Goal: Check status

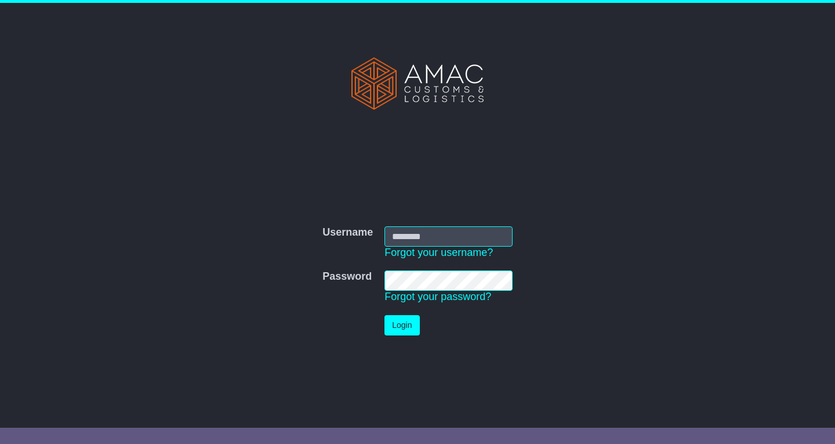
type input "*******"
click at [400, 324] on button "Login" at bounding box center [402, 325] width 35 height 20
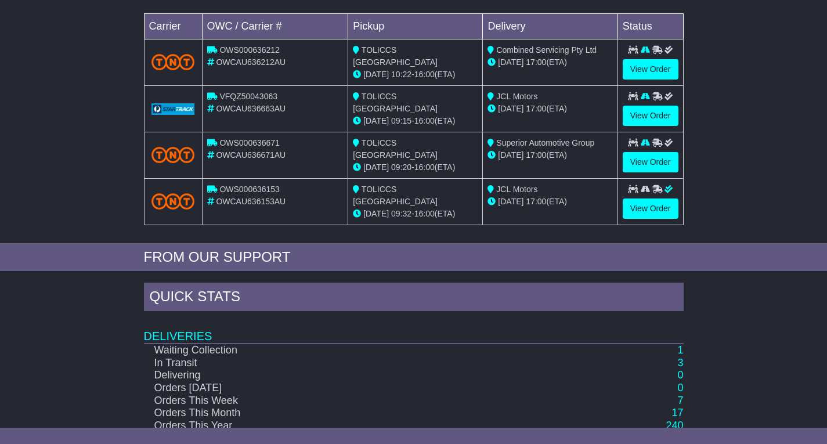
scroll to position [266, 0]
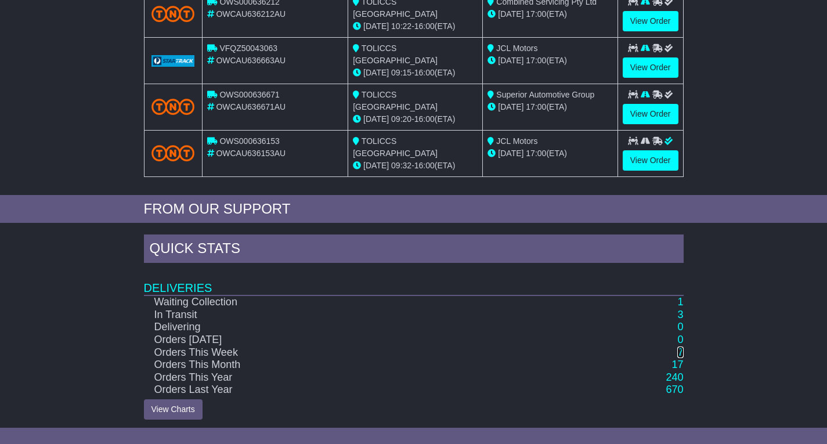
click at [678, 350] on link "7" at bounding box center [680, 352] width 6 height 12
